Goal: Transaction & Acquisition: Purchase product/service

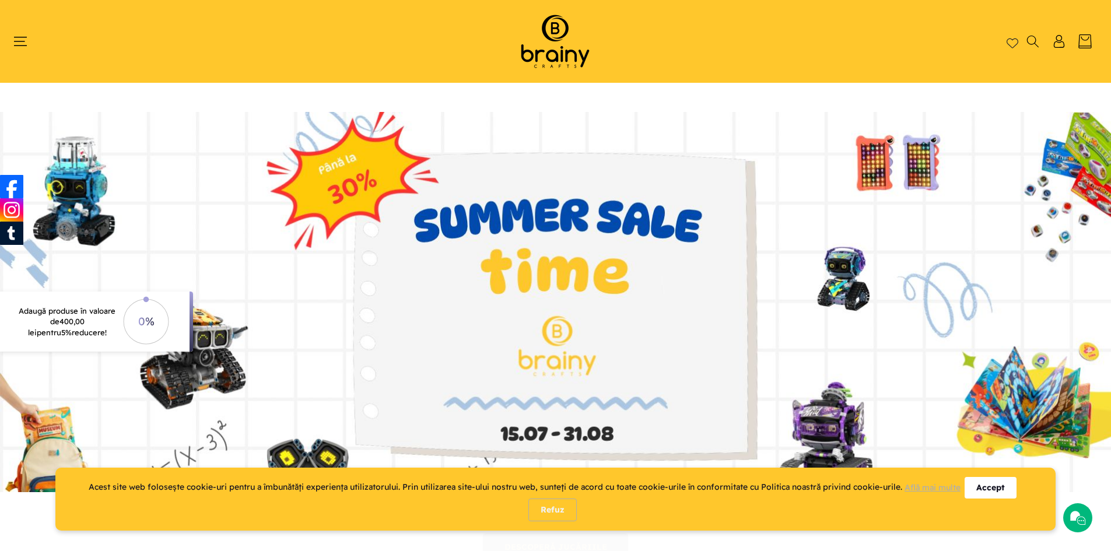
click at [994, 479] on div "Accept" at bounding box center [990, 488] width 52 height 22
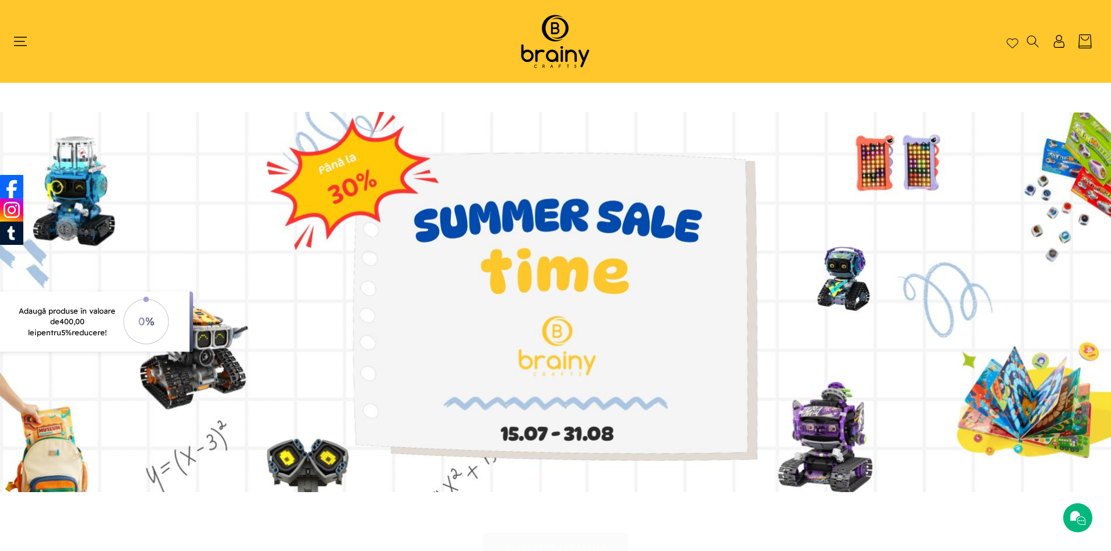
click at [12, 40] on header "Home Shop Kituri de construcție Roboți S.T.E.M. Accesorii S.T.E.M. Puzzle Cum c…" at bounding box center [555, 41] width 1111 height 83
click at [20, 40] on icon "Meniu" at bounding box center [20, 41] width 14 height 14
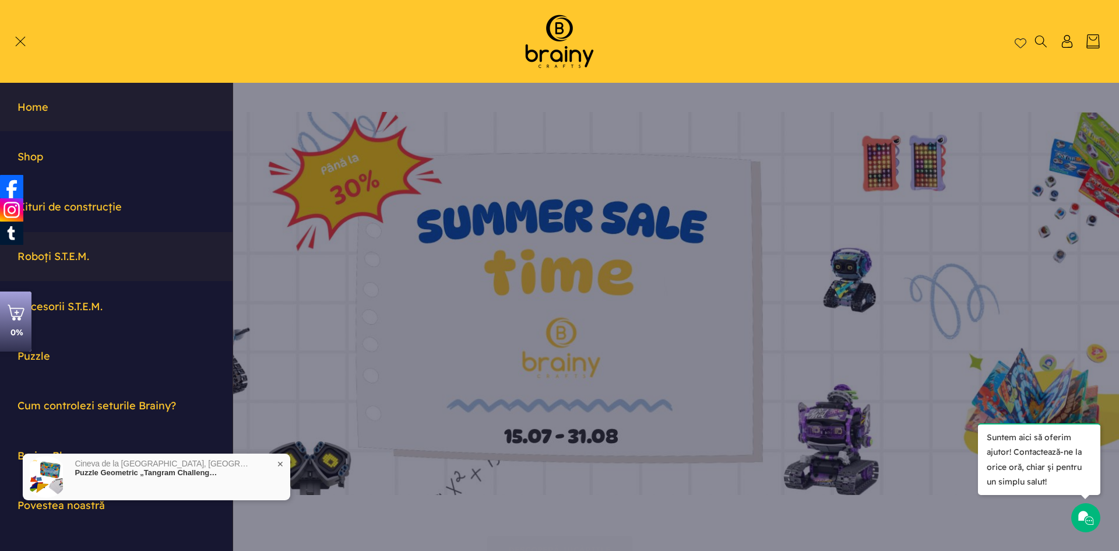
click at [76, 255] on link "Roboți S.T.E.M." at bounding box center [116, 256] width 233 height 48
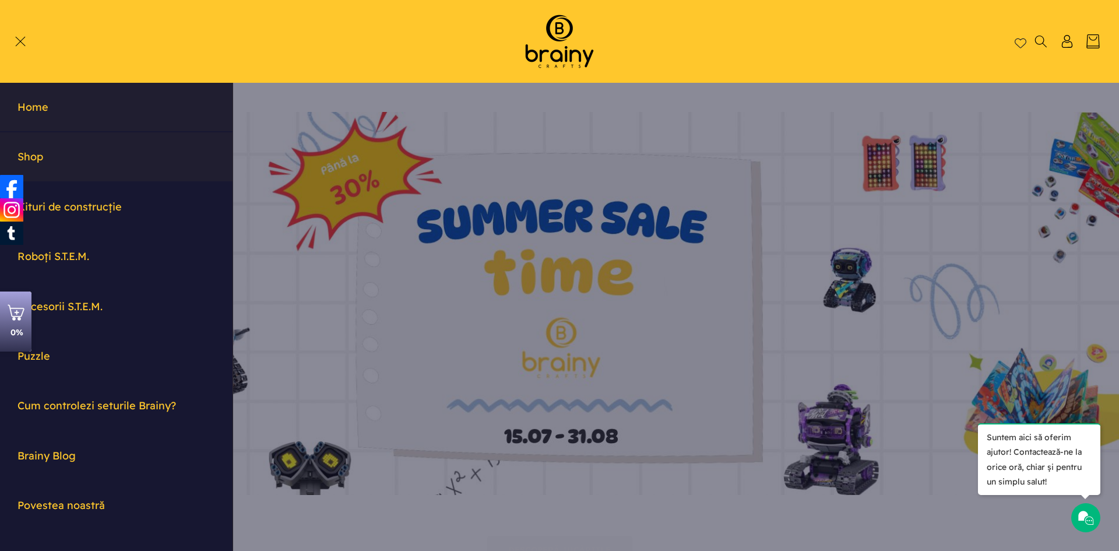
click at [46, 150] on link "Shop" at bounding box center [116, 156] width 233 height 48
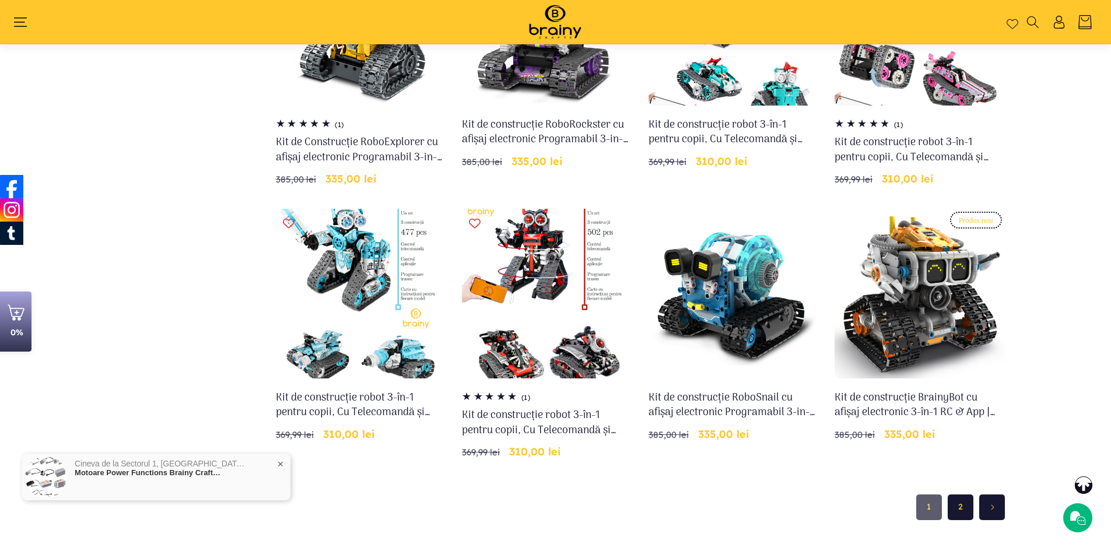
scroll to position [836, 0]
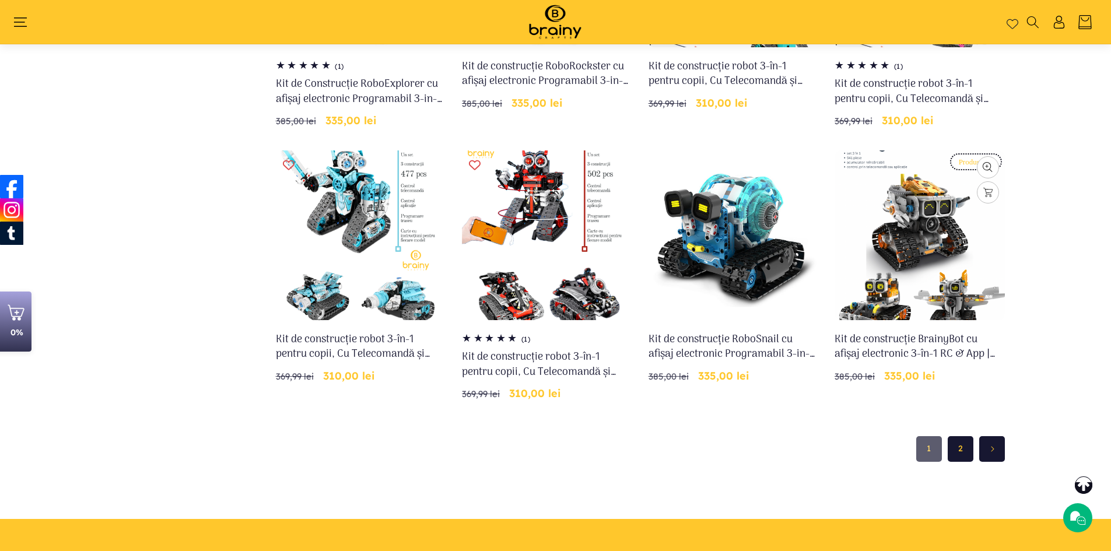
click at [904, 332] on link "Kit de construcție BrainyBot cu afișaj electronic 3-în-1 RC & App | iM.Master (…" at bounding box center [919, 346] width 170 height 29
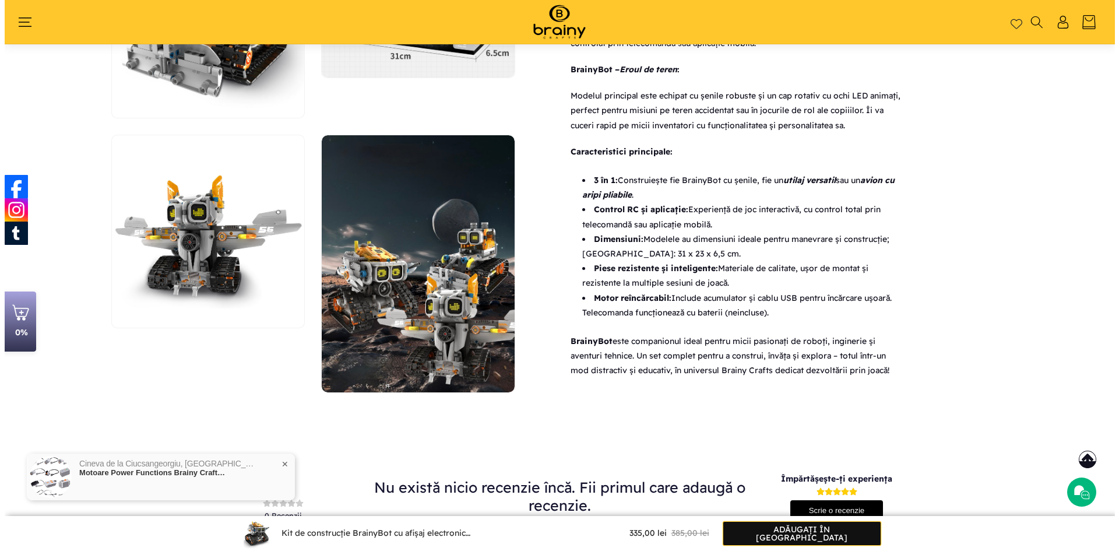
scroll to position [719, 0]
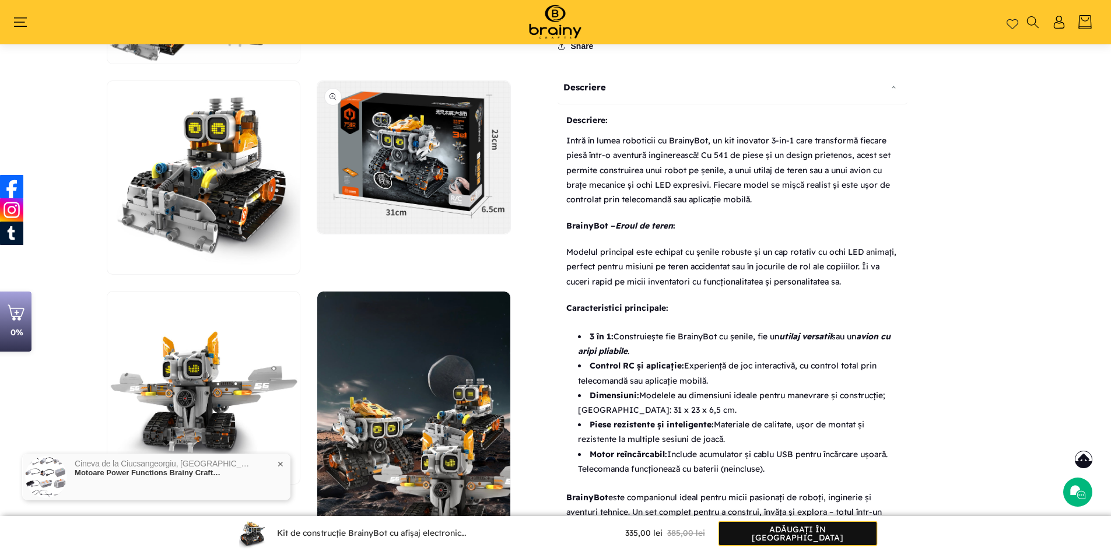
click at [317, 234] on button "Deschide conținutul media 5 într-o fereastră modală" at bounding box center [317, 234] width 0 height 0
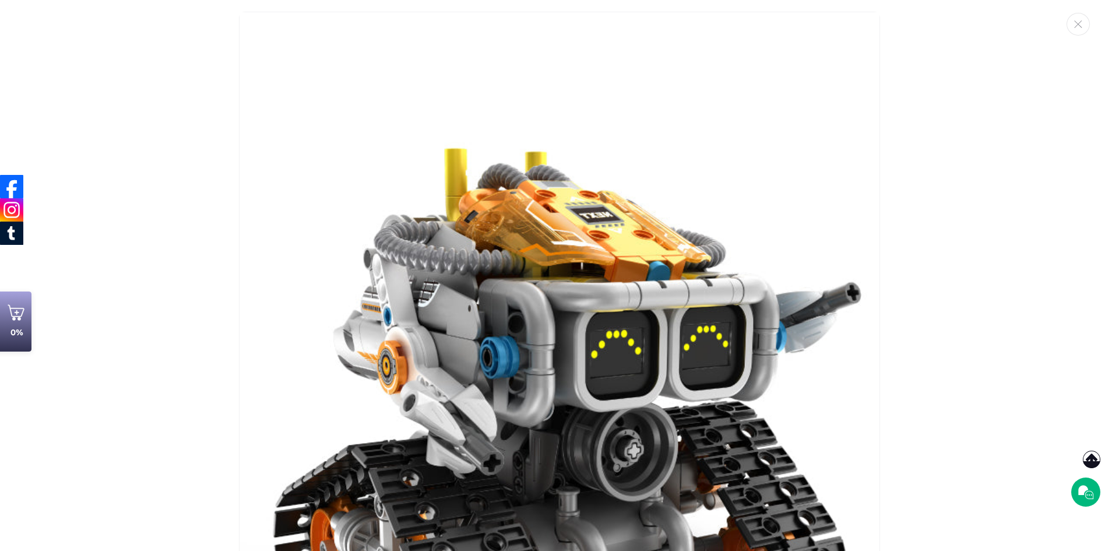
scroll to position [2986, 0]
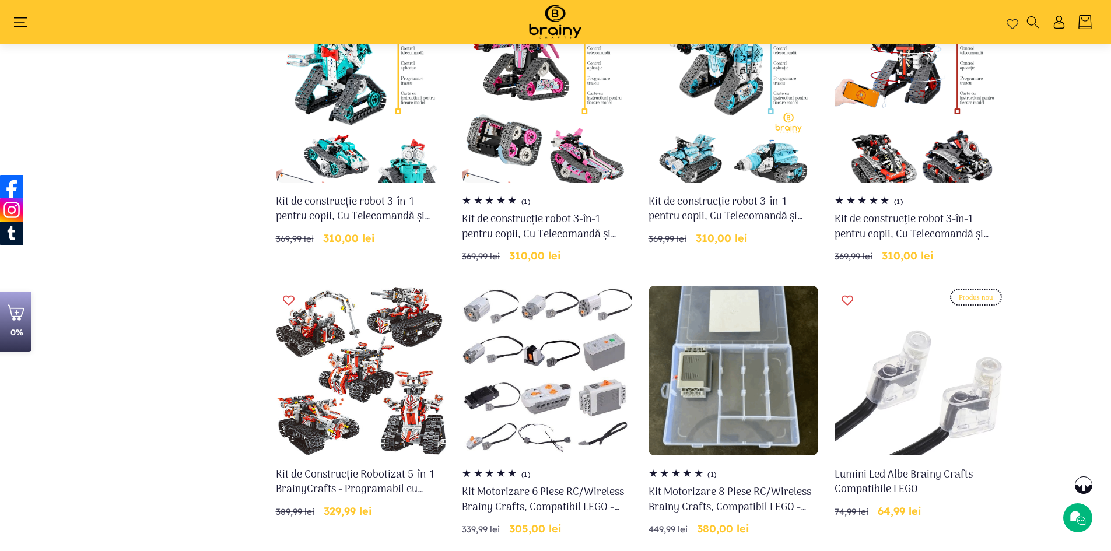
scroll to position [661, 0]
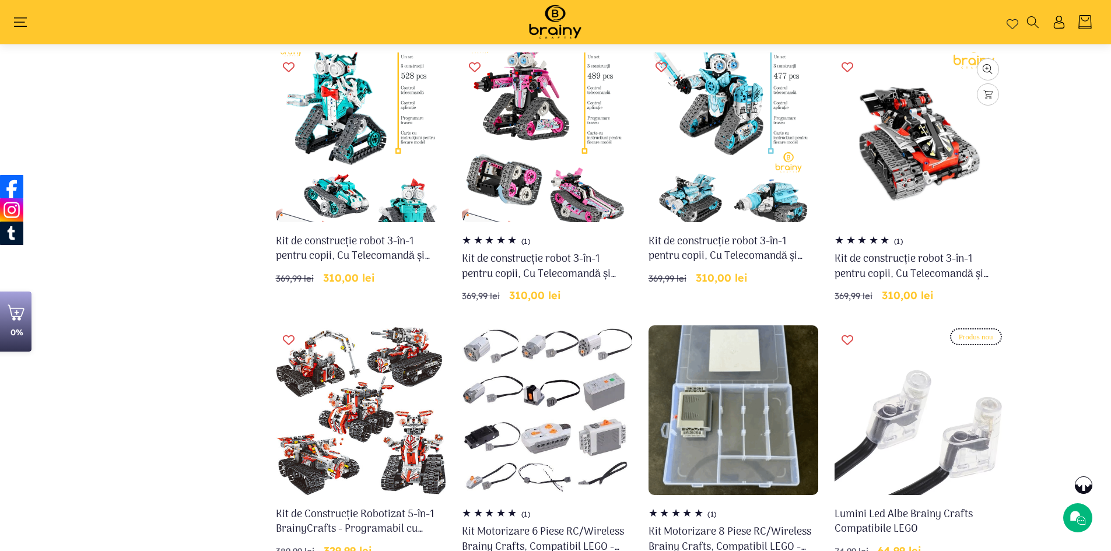
click at [926, 252] on link "Kit de construcție robot 3-în-1 pentru copii, Cu Telecomandă și Aplicație de co…" at bounding box center [919, 266] width 170 height 29
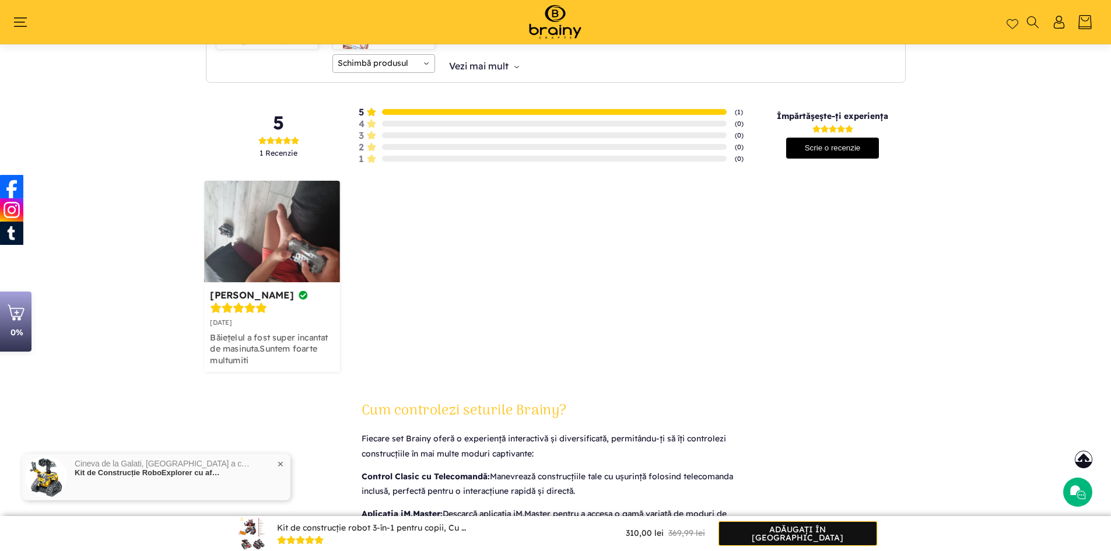
scroll to position [1535, 0]
click at [303, 265] on img at bounding box center [272, 231] width 136 height 102
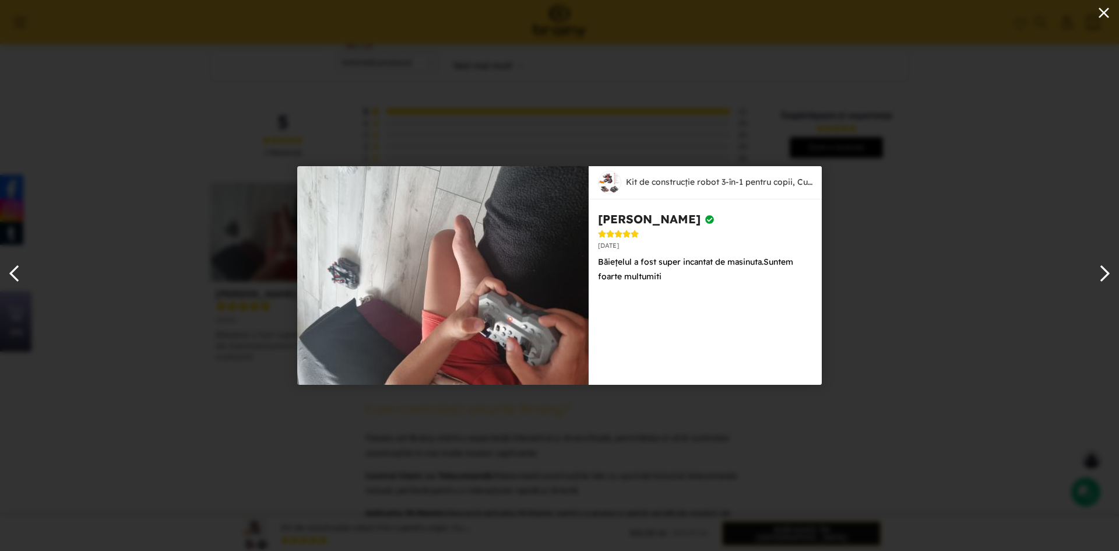
click at [901, 238] on div at bounding box center [559, 275] width 1119 height 551
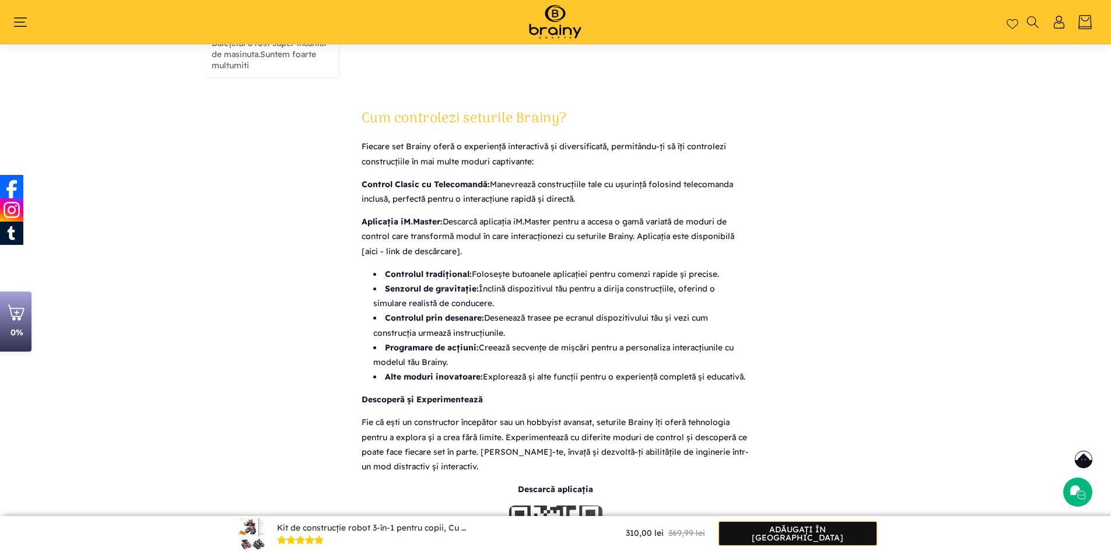
scroll to position [1885, 0]
